Goal: Transaction & Acquisition: Download file/media

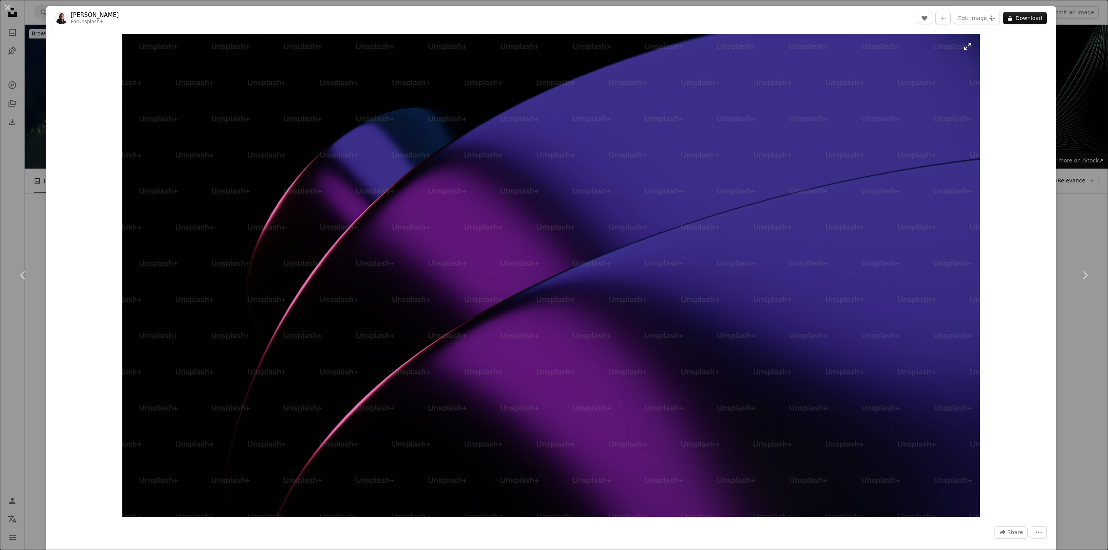
scroll to position [1049, 0]
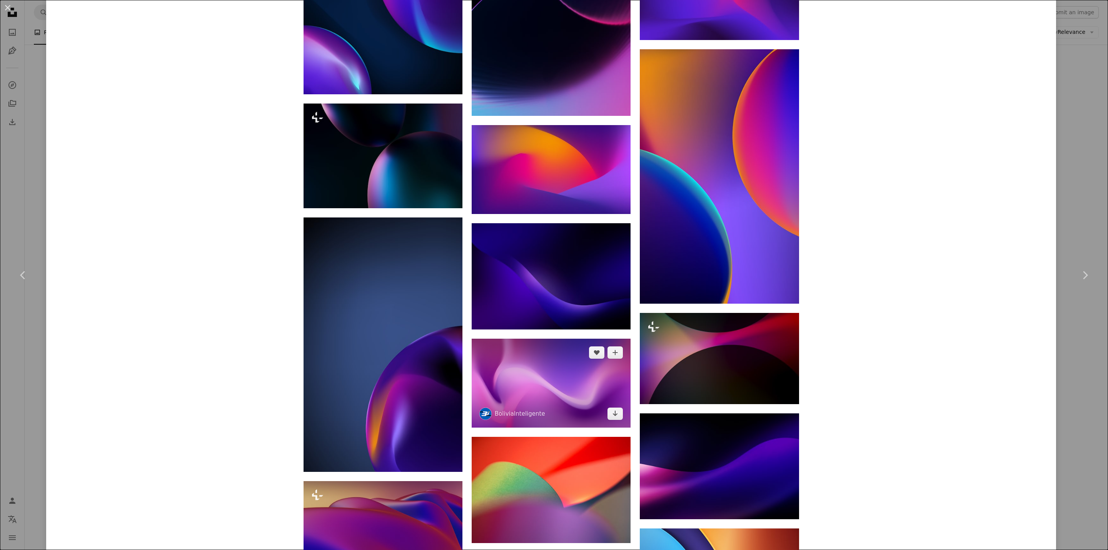
scroll to position [1269, 0]
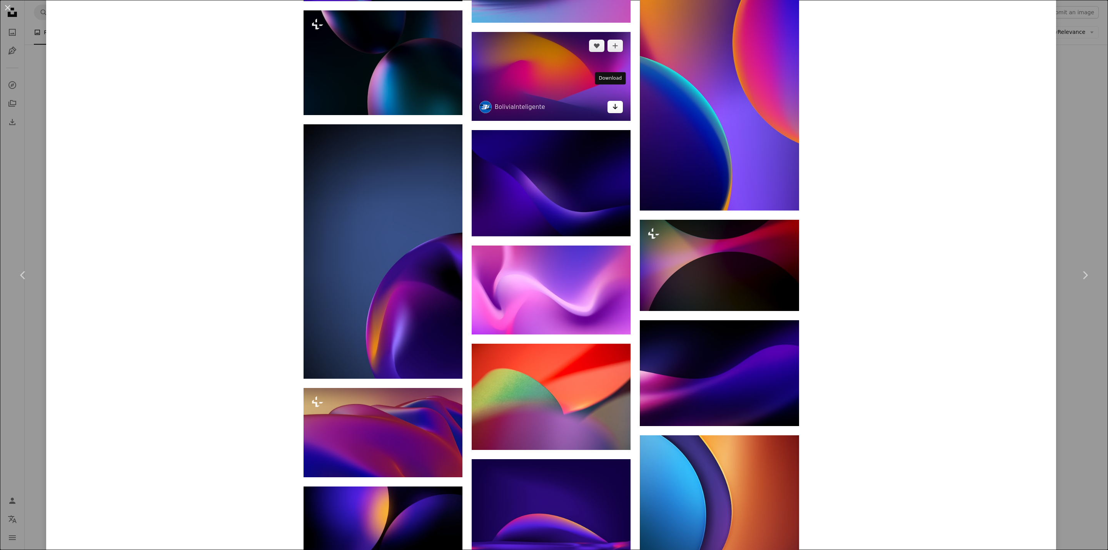
click at [612, 102] on icon "Arrow pointing down" at bounding box center [615, 106] width 6 height 9
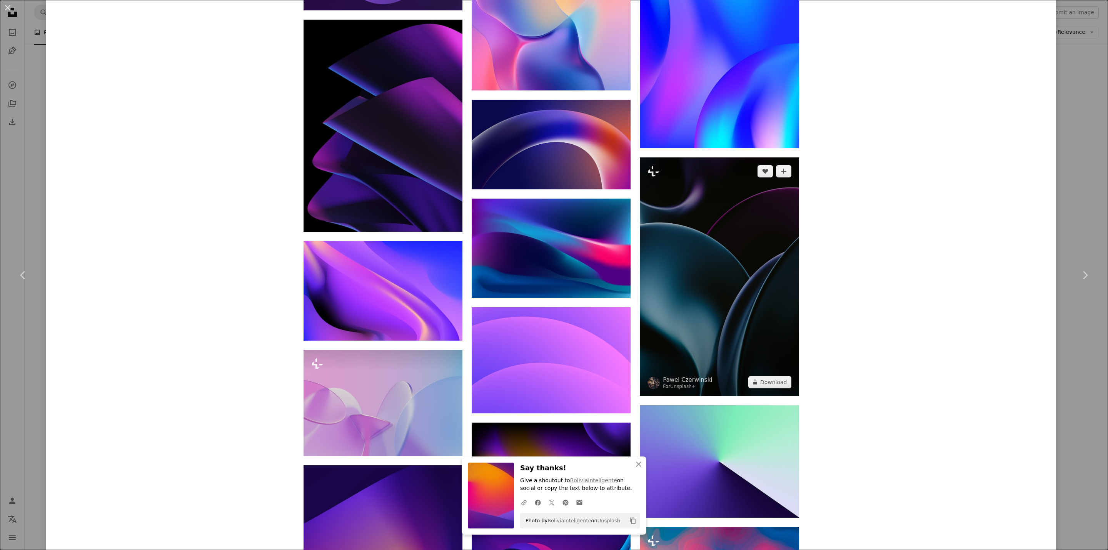
scroll to position [5126, 0]
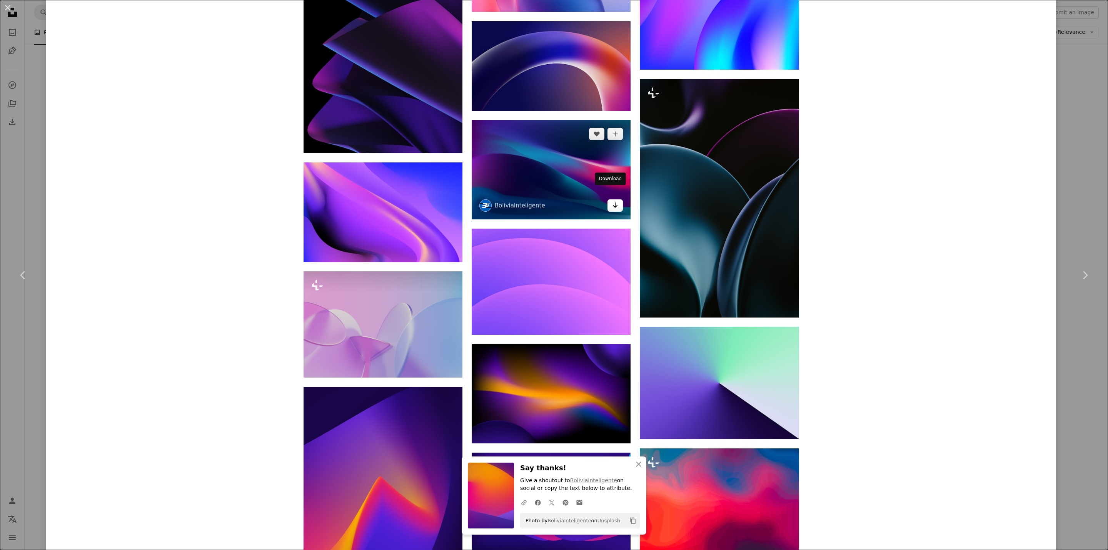
click at [612, 200] on icon "Arrow pointing down" at bounding box center [615, 204] width 6 height 9
